Goal: Find specific page/section: Locate a particular part of the current website

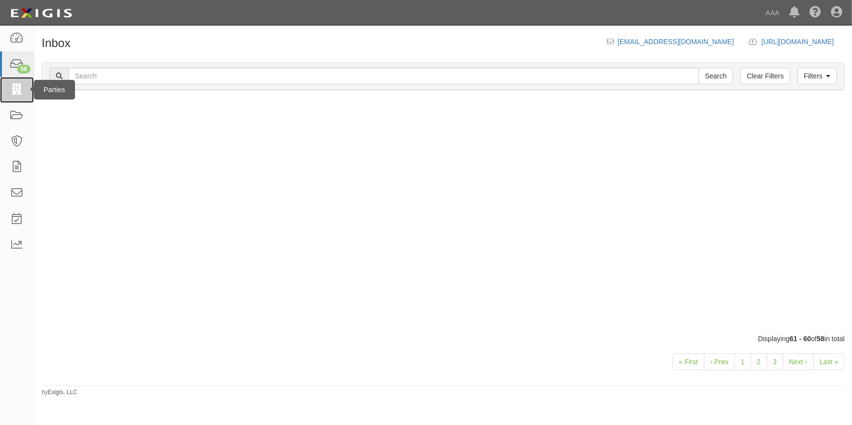
click at [12, 94] on icon at bounding box center [17, 89] width 14 height 11
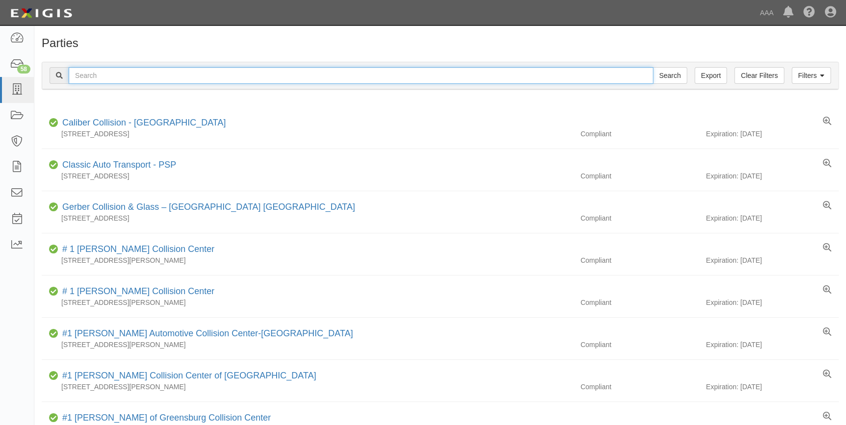
click at [103, 77] on input "text" at bounding box center [361, 75] width 584 height 17
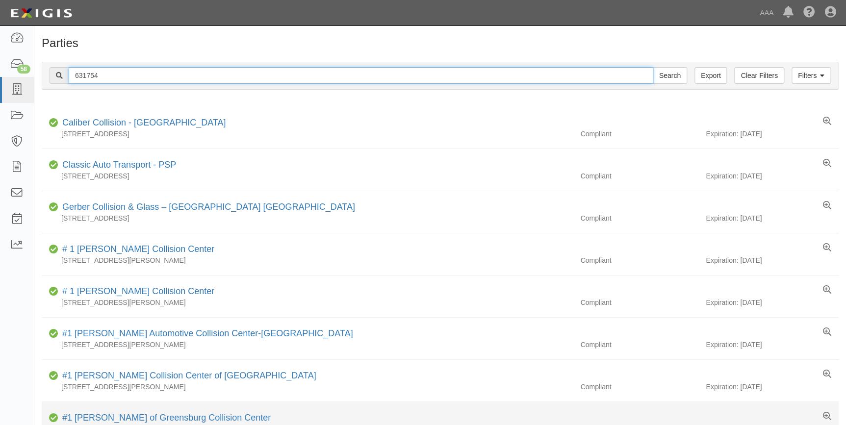
type input "631754"
click at [652, 67] on input "Search" at bounding box center [669, 75] width 34 height 17
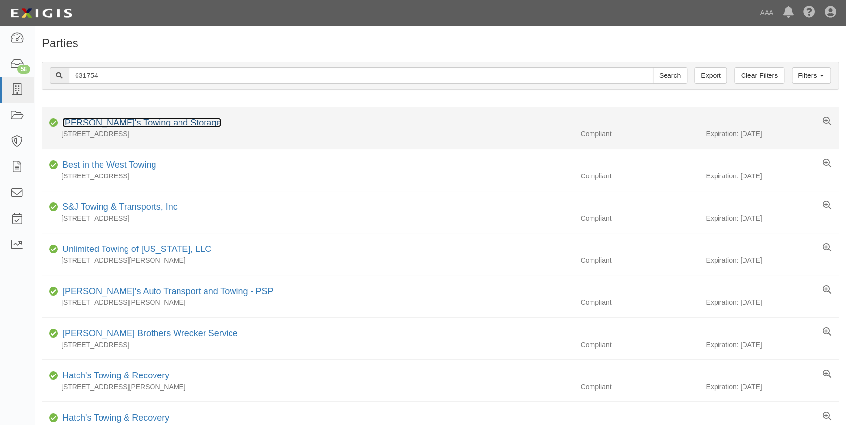
click at [117, 120] on link "[PERSON_NAME]'s Towing and Storage" at bounding box center [141, 123] width 159 height 10
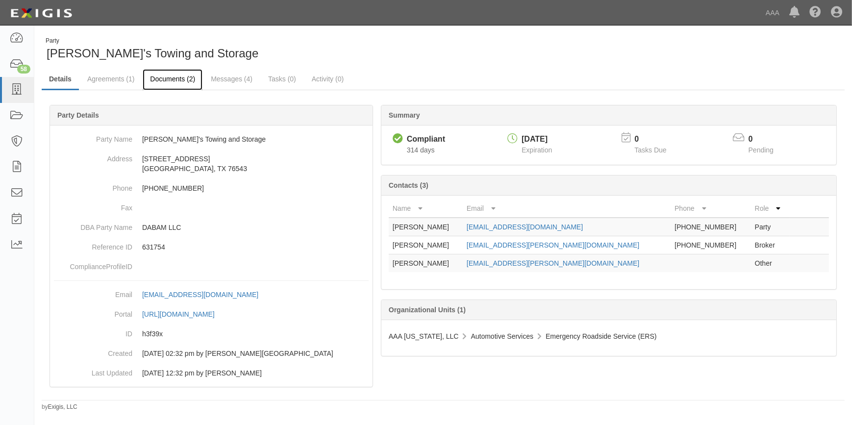
click at [176, 81] on link "Documents (2)" at bounding box center [173, 79] width 60 height 21
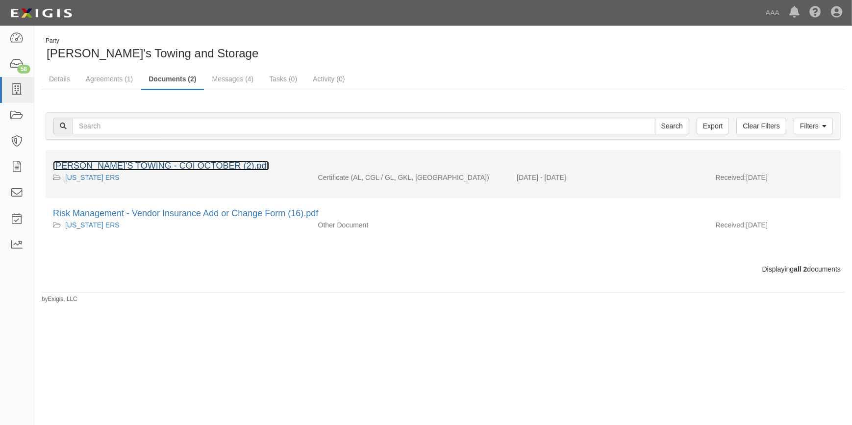
click at [189, 162] on link "[PERSON_NAME]'S TOWING - COI OCTOBER (2).pdf" at bounding box center [161, 166] width 216 height 10
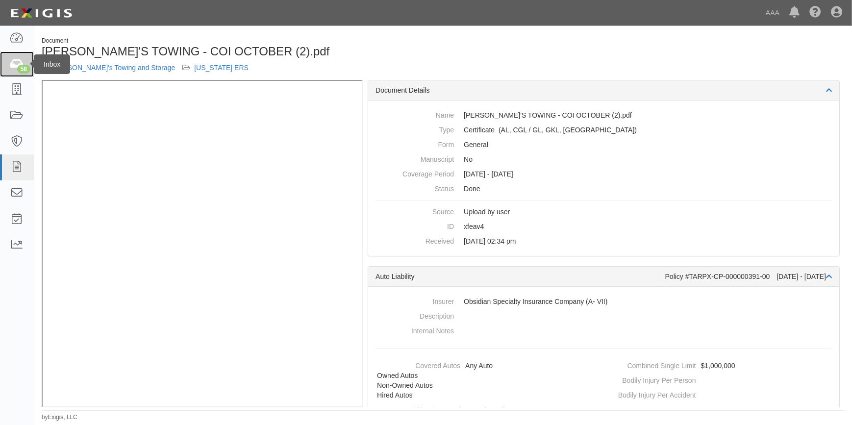
click at [22, 65] on div "58" at bounding box center [23, 69] width 13 height 9
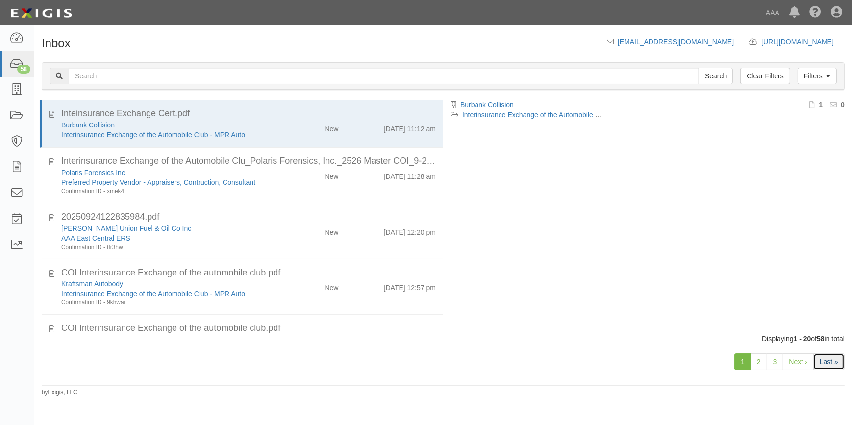
click at [827, 359] on link "Last »" at bounding box center [828, 361] width 31 height 17
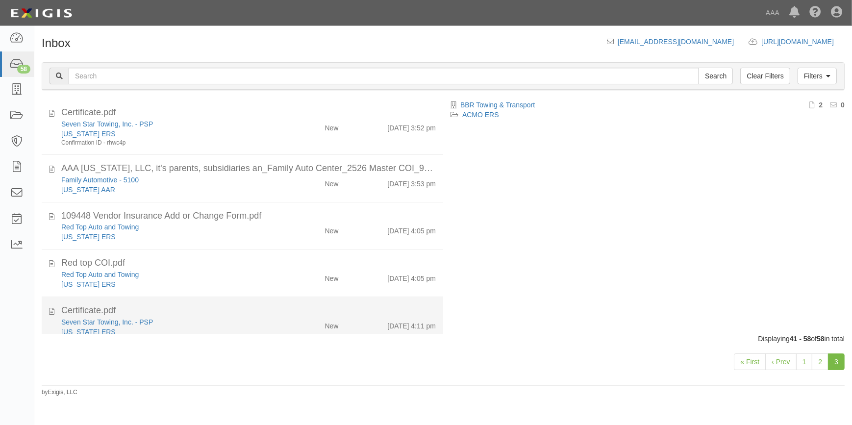
scroll to position [503, 0]
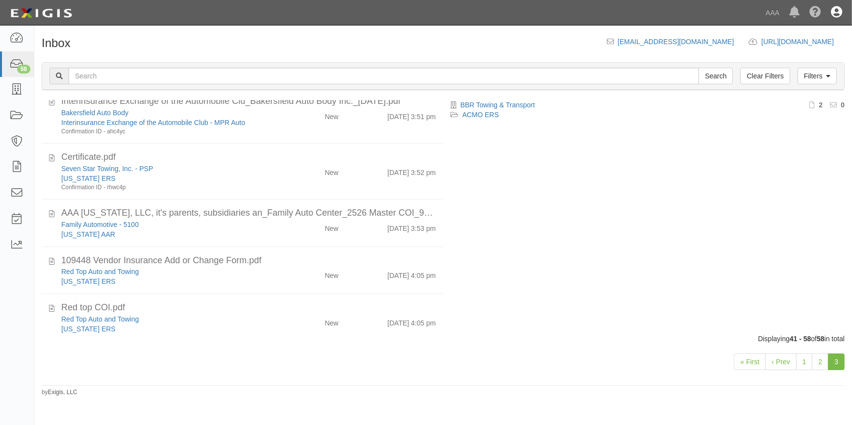
click at [838, 12] on icon at bounding box center [836, 13] width 11 height 12
click at [813, 53] on link "Sign Out" at bounding box center [807, 58] width 77 height 20
